Goal: Task Accomplishment & Management: Use online tool/utility

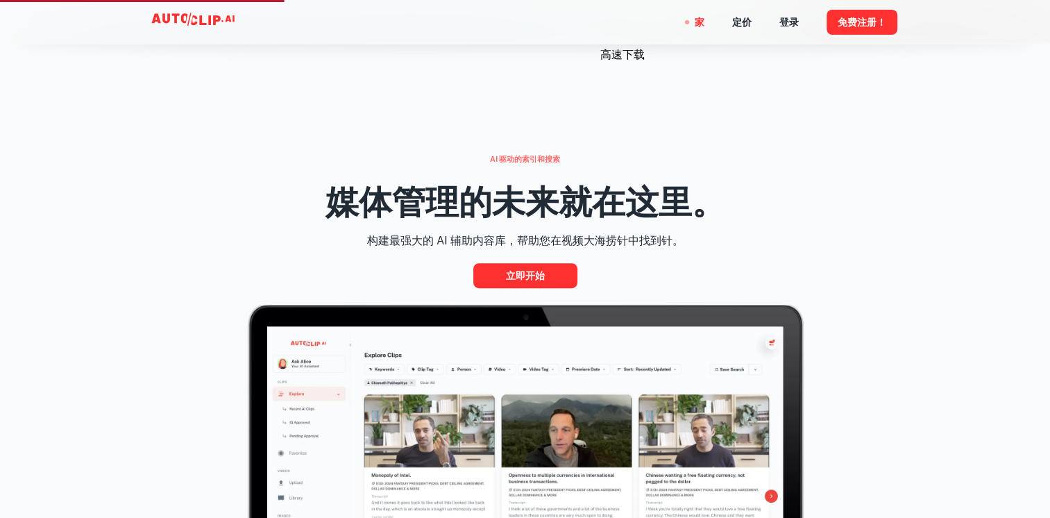
scroll to position [486, 0]
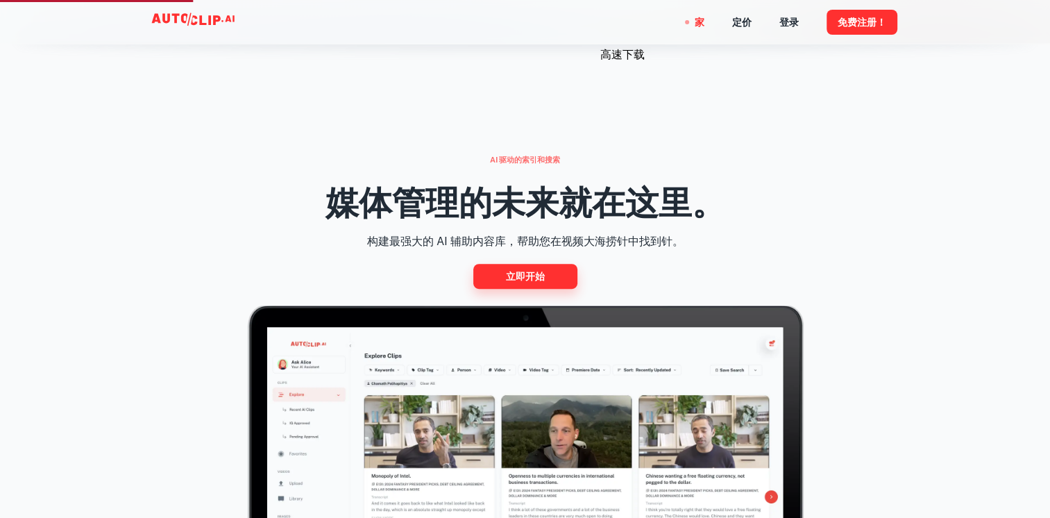
click at [527, 277] on font "立即开始" at bounding box center [525, 276] width 39 height 17
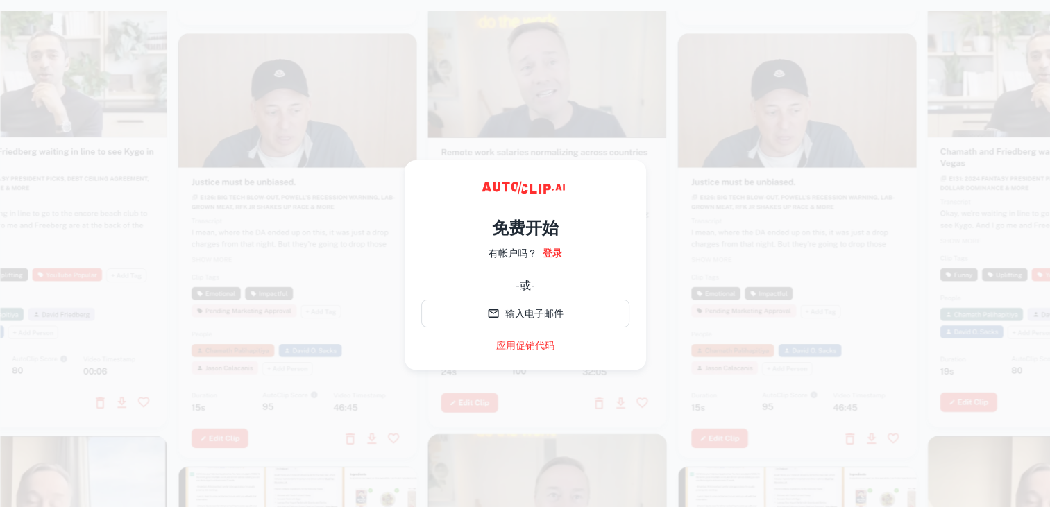
scroll to position [22, 0]
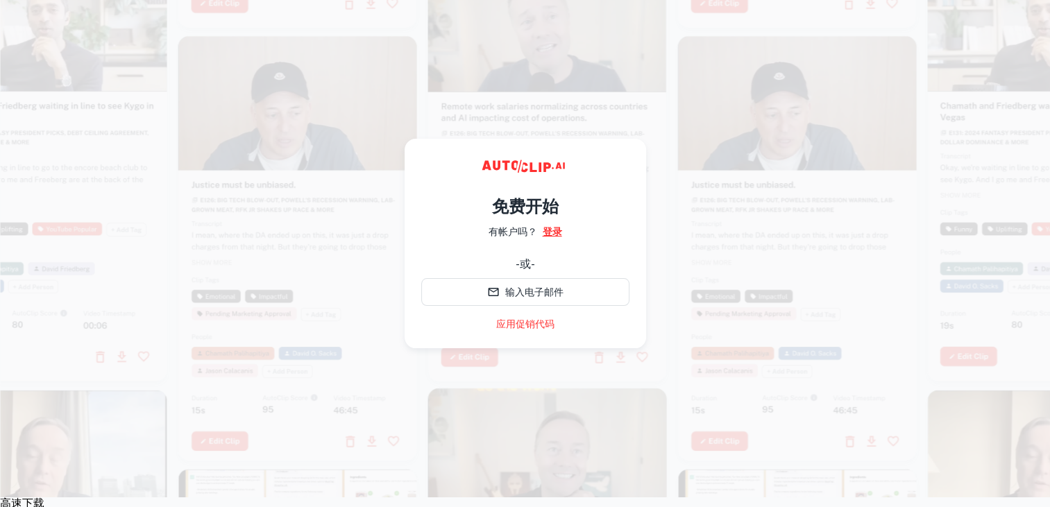
click at [547, 230] on link "登录" at bounding box center [552, 231] width 19 height 15
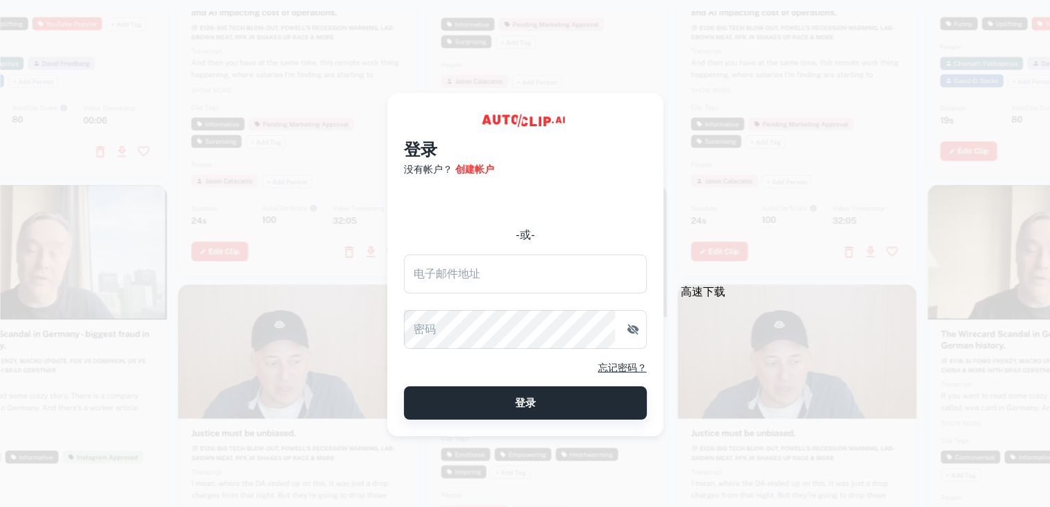
click at [569, 405] on button "登录" at bounding box center [525, 402] width 243 height 33
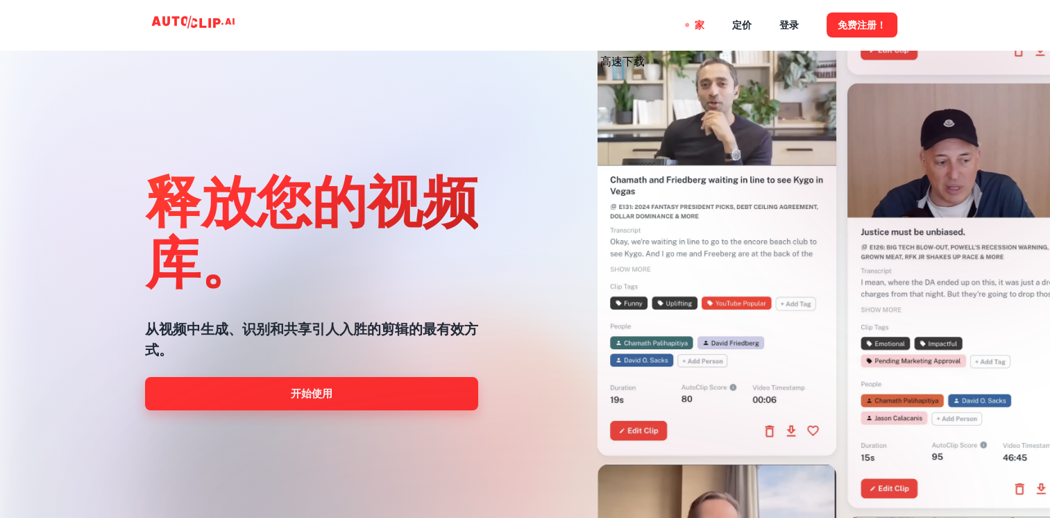
click at [334, 393] on link "开始使用" at bounding box center [311, 393] width 333 height 33
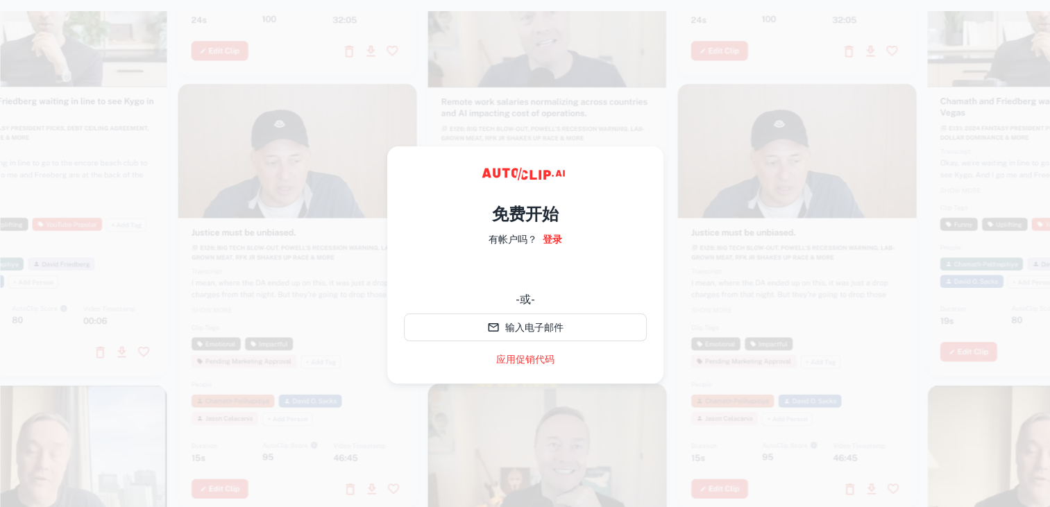
drag, startPoint x: 448, startPoint y: 12, endPoint x: 457, endPoint y: 8, distance: 9.0
click at [449, 12] on video at bounding box center [547, 11] width 239 height 119
